Goal: Task Accomplishment & Management: Manage account settings

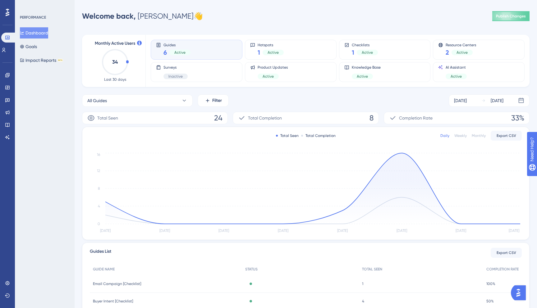
click at [32, 133] on div "PERFORMANCE Dashboard Goals Impact Reports BETA" at bounding box center [45, 154] width 60 height 308
click at [58, 130] on div "PERFORMANCE Dashboard Goals Impact Reports BETA" at bounding box center [45, 154] width 60 height 308
click at [38, 33] on button "Dashboard" at bounding box center [34, 32] width 28 height 11
click at [47, 113] on div "PERFORMANCE Dashboard Goals Impact Reports BETA" at bounding box center [45, 154] width 60 height 308
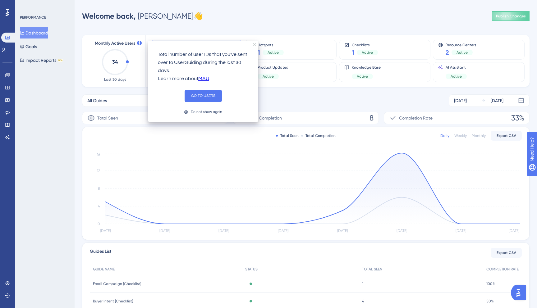
click at [60, 121] on div "PERFORMANCE Dashboard Goals Impact Reports BETA" at bounding box center [45, 154] width 60 height 308
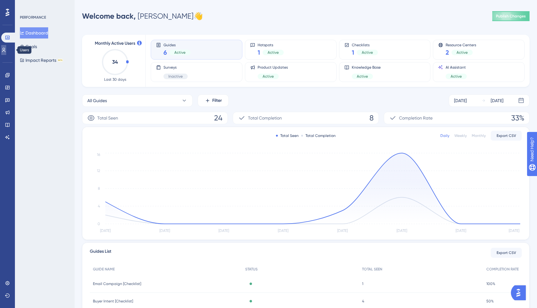
click at [6, 49] on link at bounding box center [3, 50] width 5 height 10
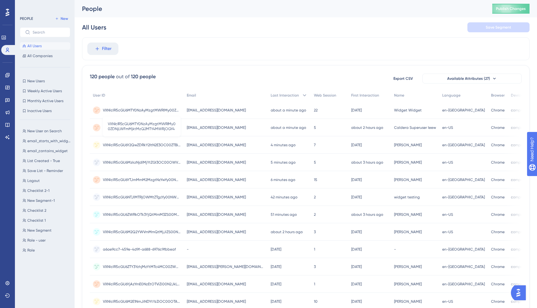
click at [170, 109] on span "VXNlclR5cGU6MTY0NzAyMzgtMWRlMy00ZDNjLWFmMjktMzQ2MTY4MWRjOGY4" at bounding box center [142, 110] width 78 height 5
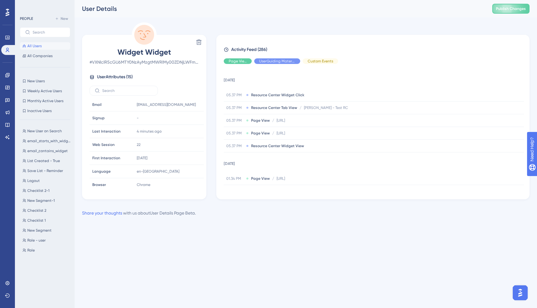
click at [35, 48] on span "All Users" at bounding box center [34, 45] width 14 height 5
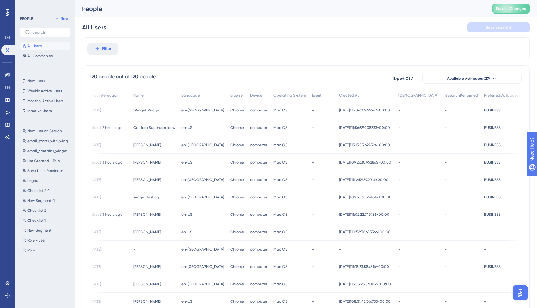
scroll to position [0, 351]
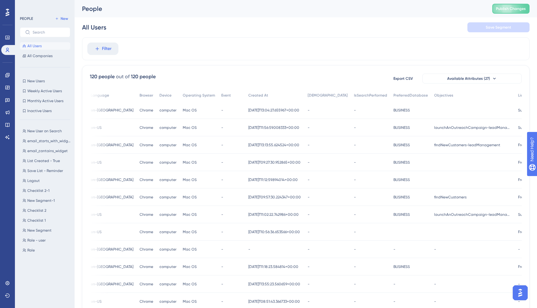
click at [256, 107] on div "2025-08-19T13:04:27.655967+00:00 2025-08-19T13:04:27.655967+00:00" at bounding box center [274, 110] width 59 height 17
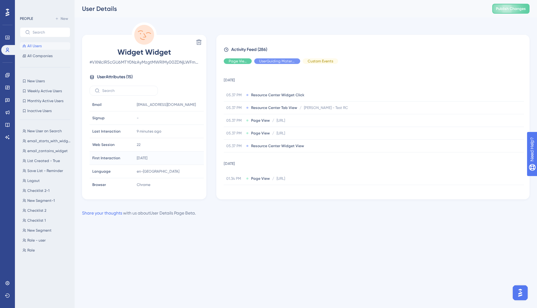
scroll to position [109, 0]
click at [101, 181] on span "UserType" at bounding box center [100, 182] width 16 height 5
copy span "UserType"
click at [142, 182] on span "Existing" at bounding box center [143, 182] width 13 height 5
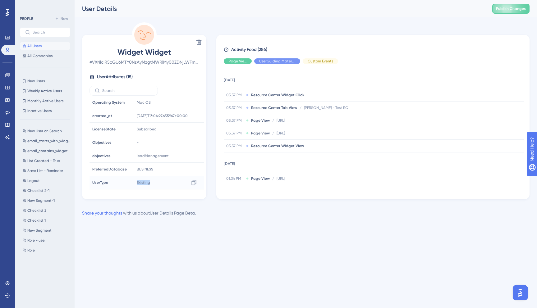
click at [142, 182] on span "Existing" at bounding box center [143, 182] width 13 height 5
copy span "Existing"
